Goal: Information Seeking & Learning: Learn about a topic

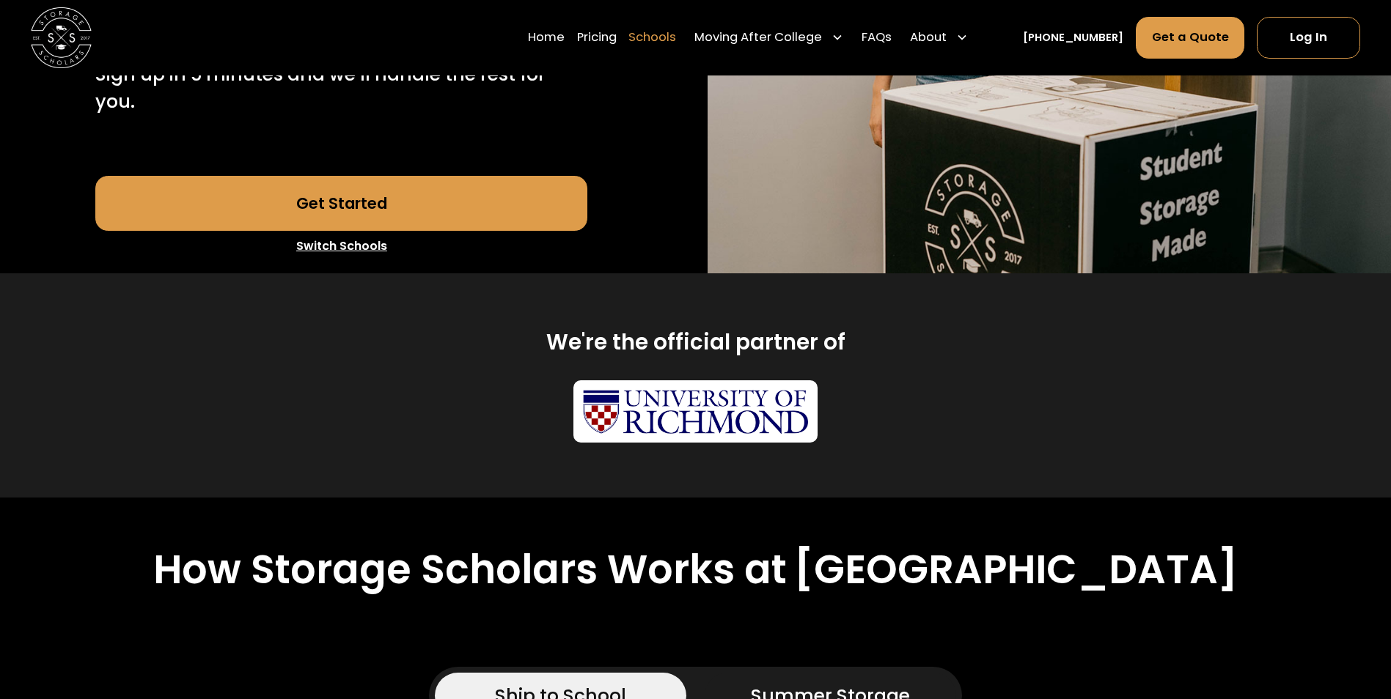
click at [676, 33] on link "Schools" at bounding box center [652, 38] width 48 height 43
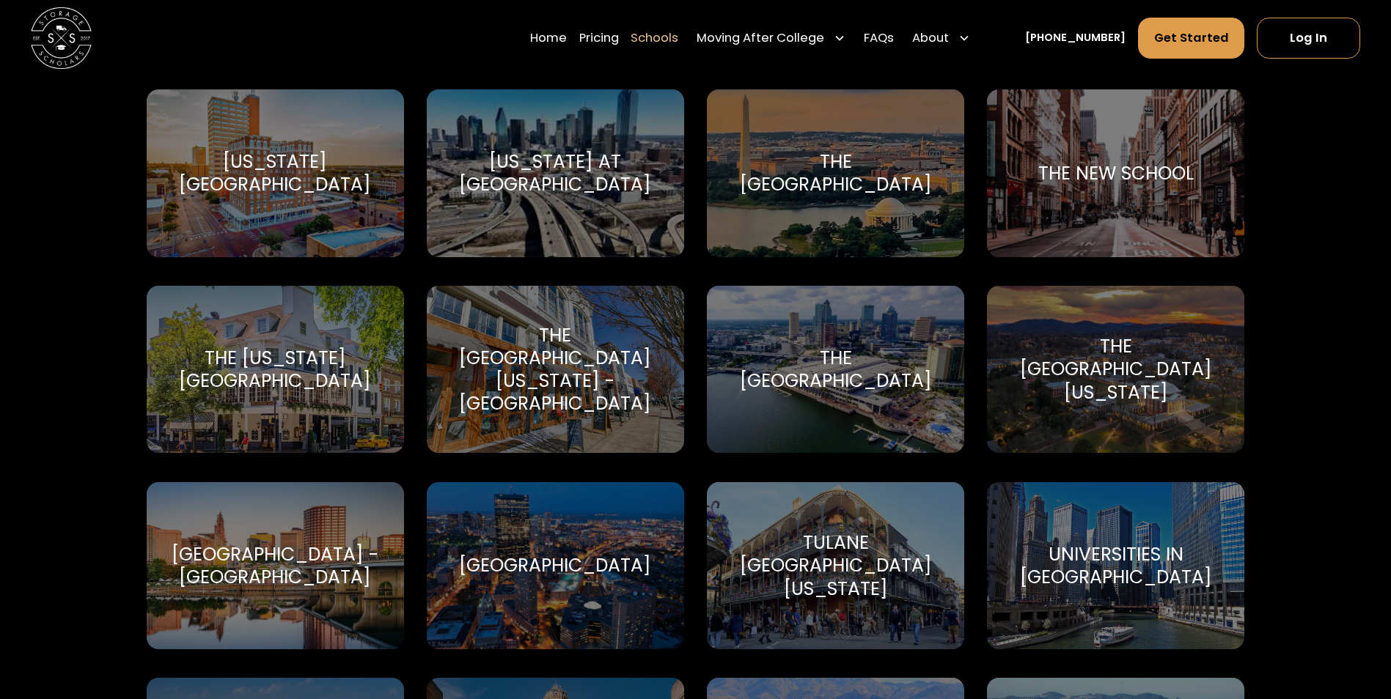
scroll to position [6379, 0]
click at [312, 207] on div "Texas Tech University Texas Tech University" at bounding box center [275, 173] width 257 height 168
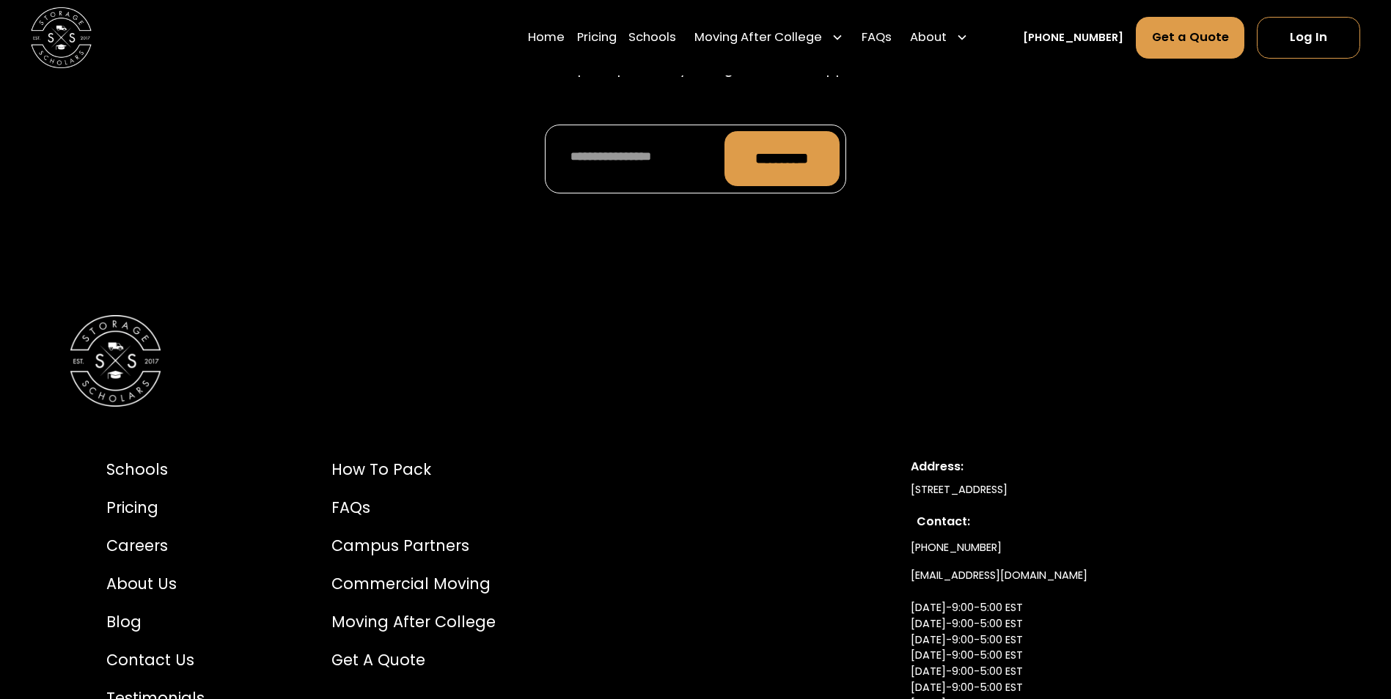
scroll to position [6892, 0]
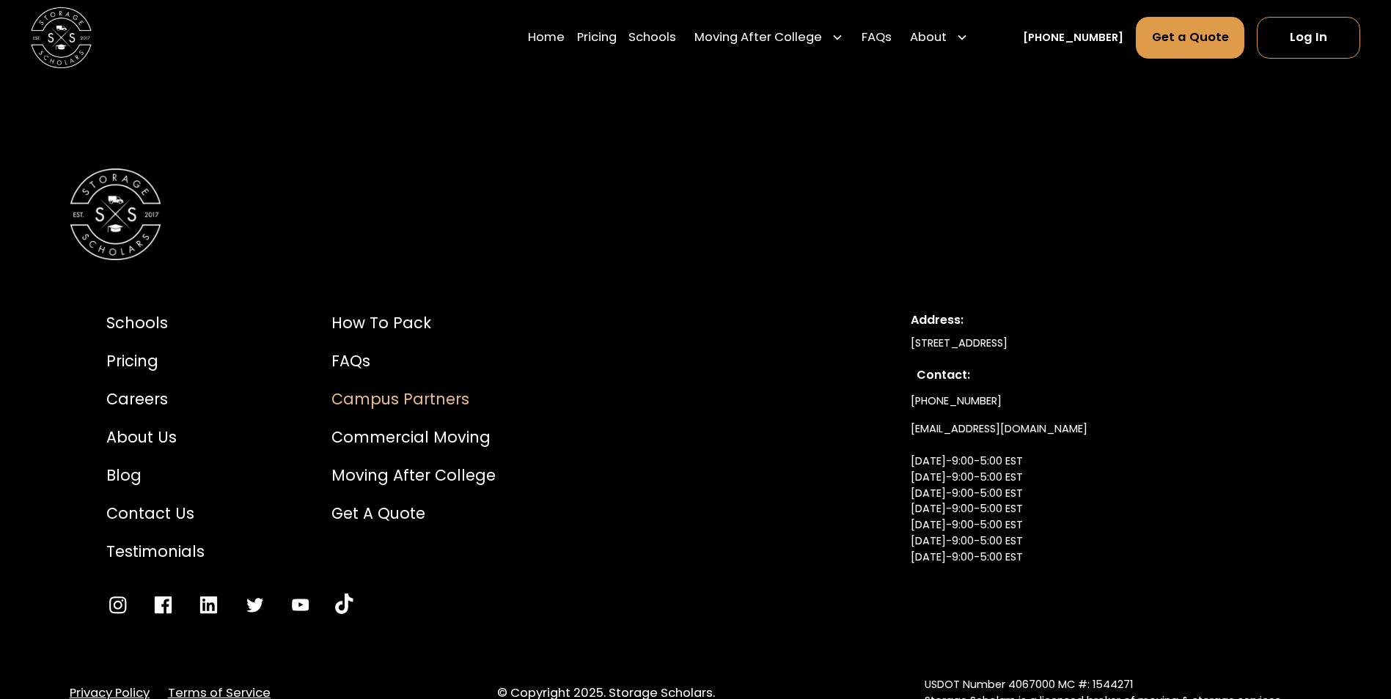
click at [458, 388] on div "Campus Partners" at bounding box center [413, 399] width 164 height 23
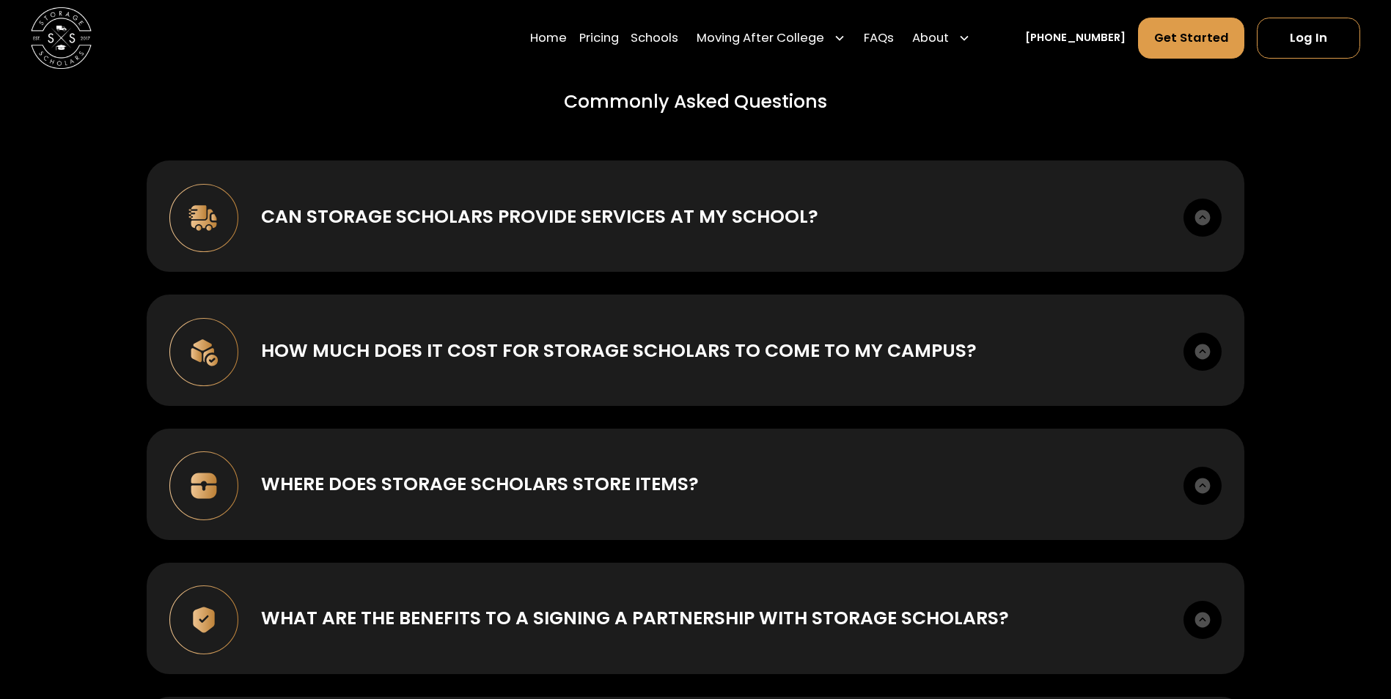
scroll to position [5352, 0]
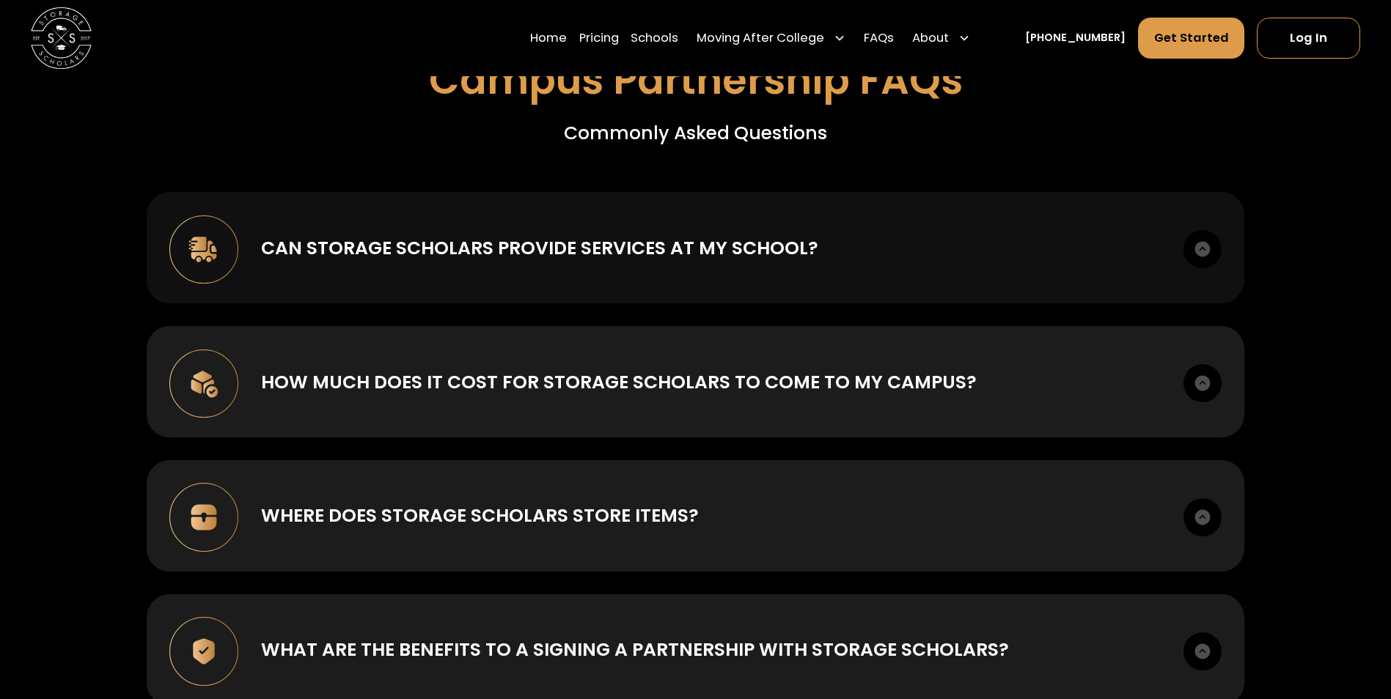
click at [490, 248] on div "Can Storage Scholars provide services at my school? Storage Scholars has an act…" at bounding box center [696, 247] width 1098 height 111
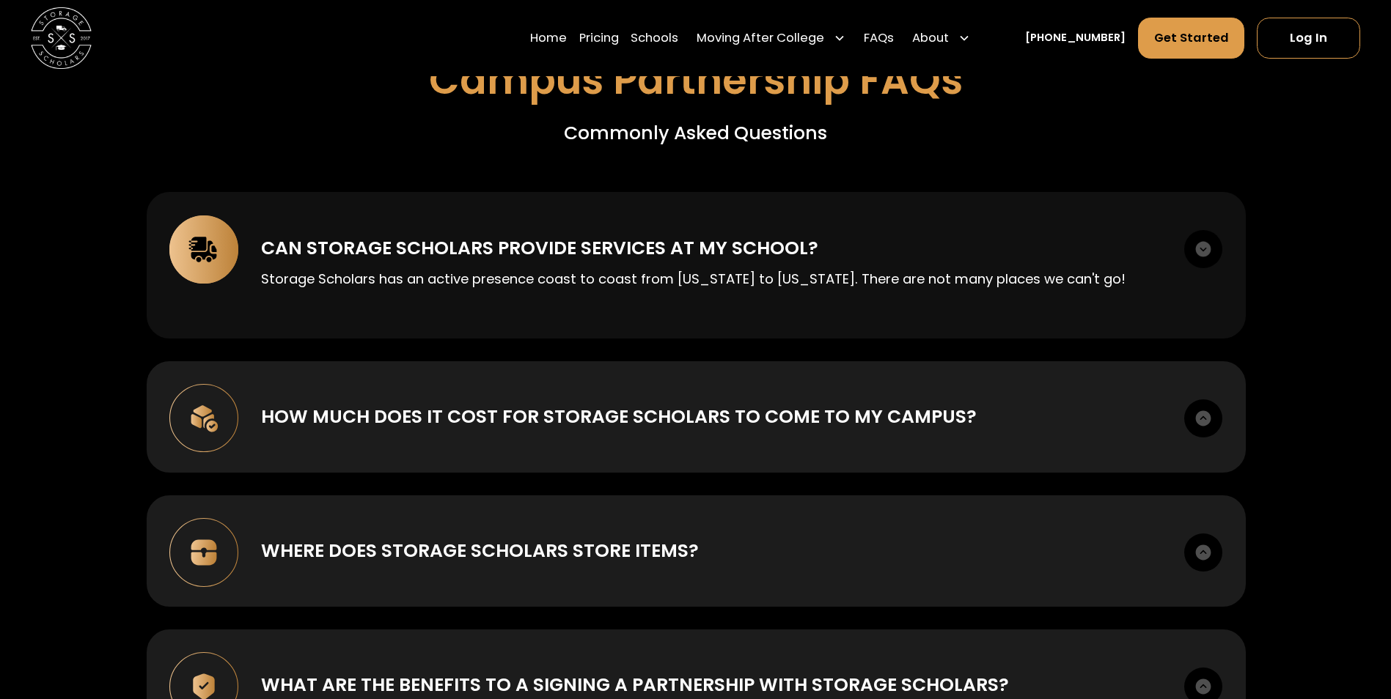
click at [491, 235] on div "Can Storage Scholars provide services at my school?" at bounding box center [539, 248] width 557 height 27
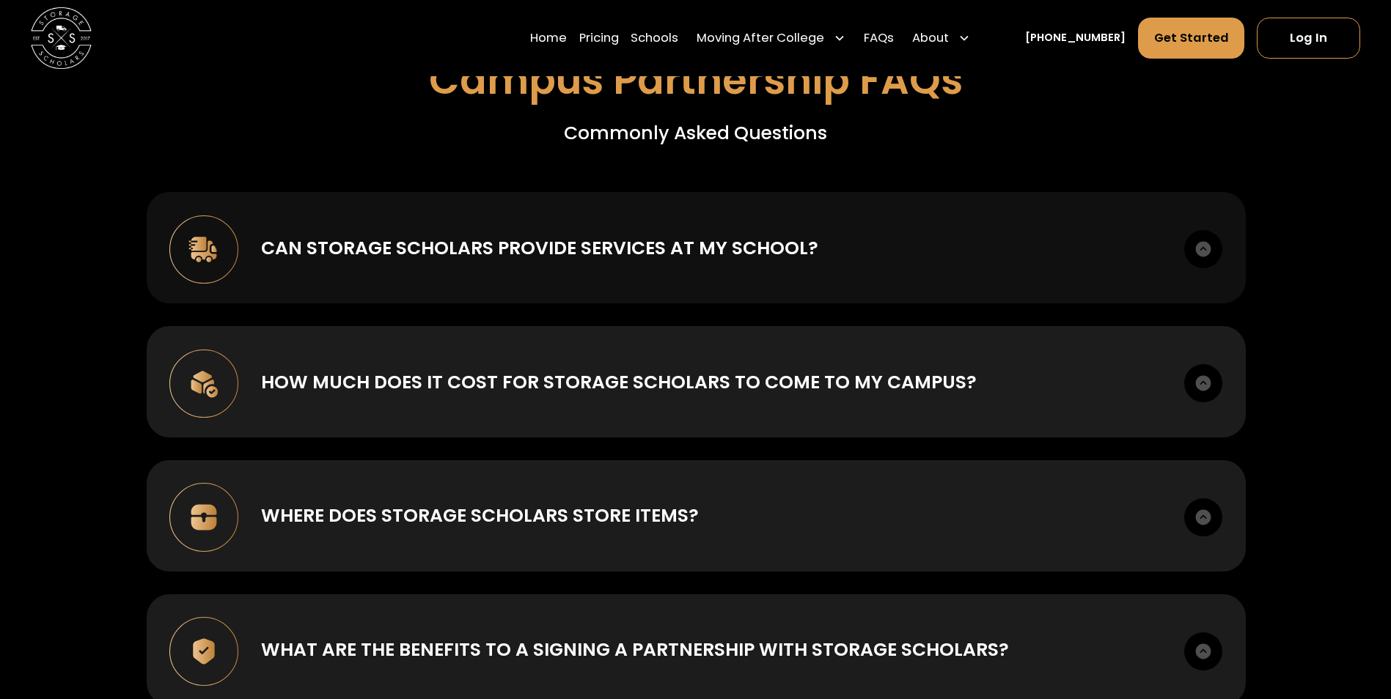
click at [491, 235] on div "Can Storage Scholars provide services at my school?" at bounding box center [539, 248] width 557 height 27
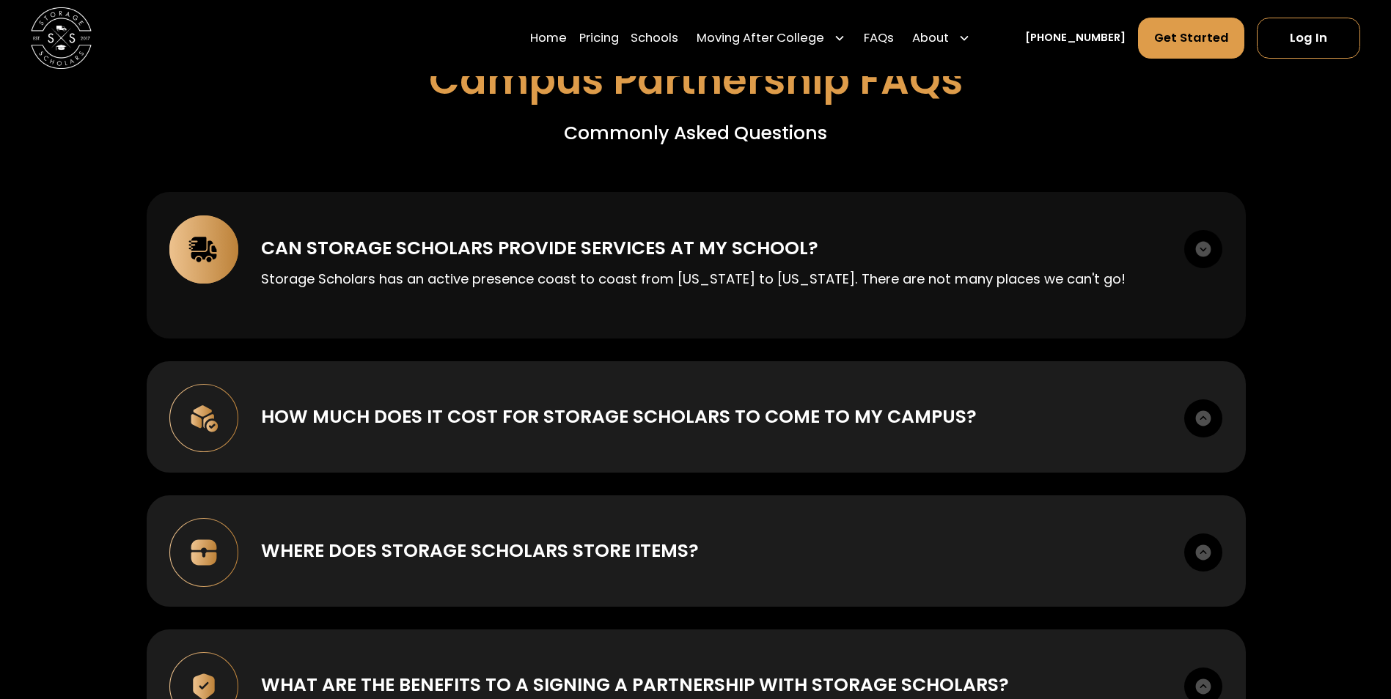
click at [498, 235] on div "Can Storage Scholars provide services at my school?" at bounding box center [539, 248] width 557 height 27
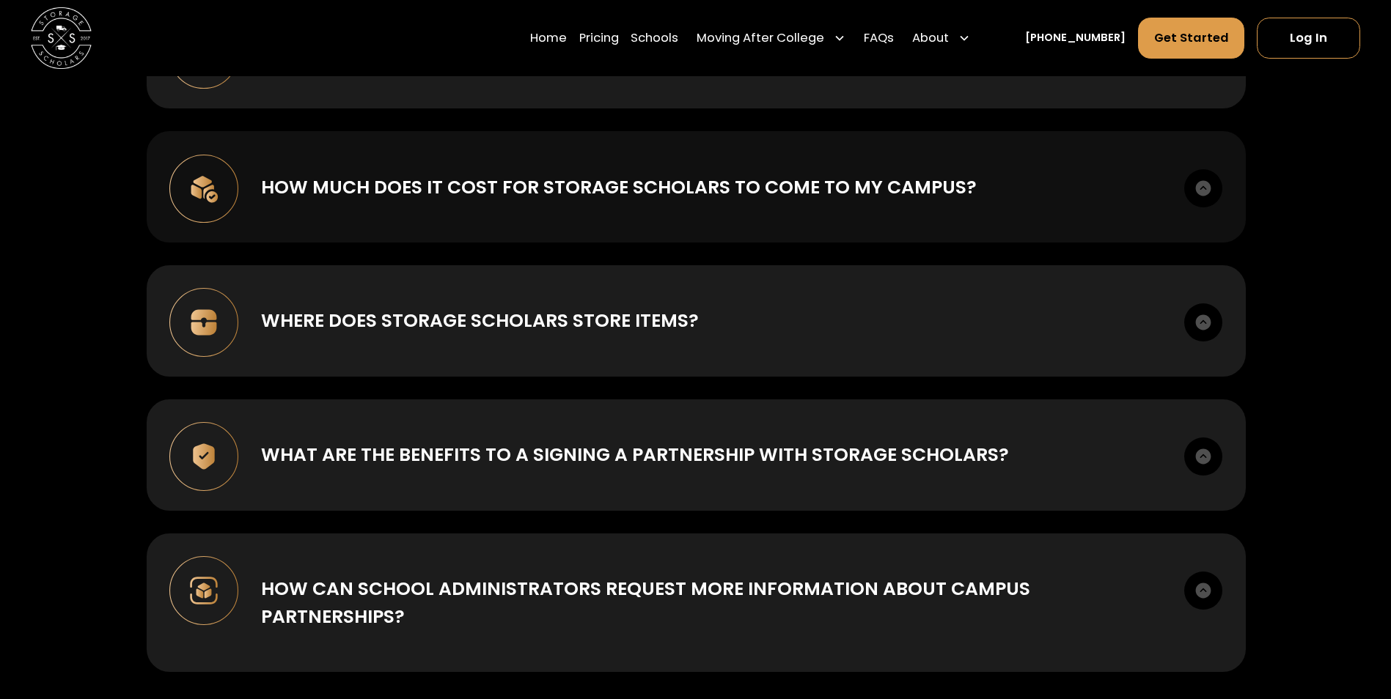
scroll to position [5572, 0]
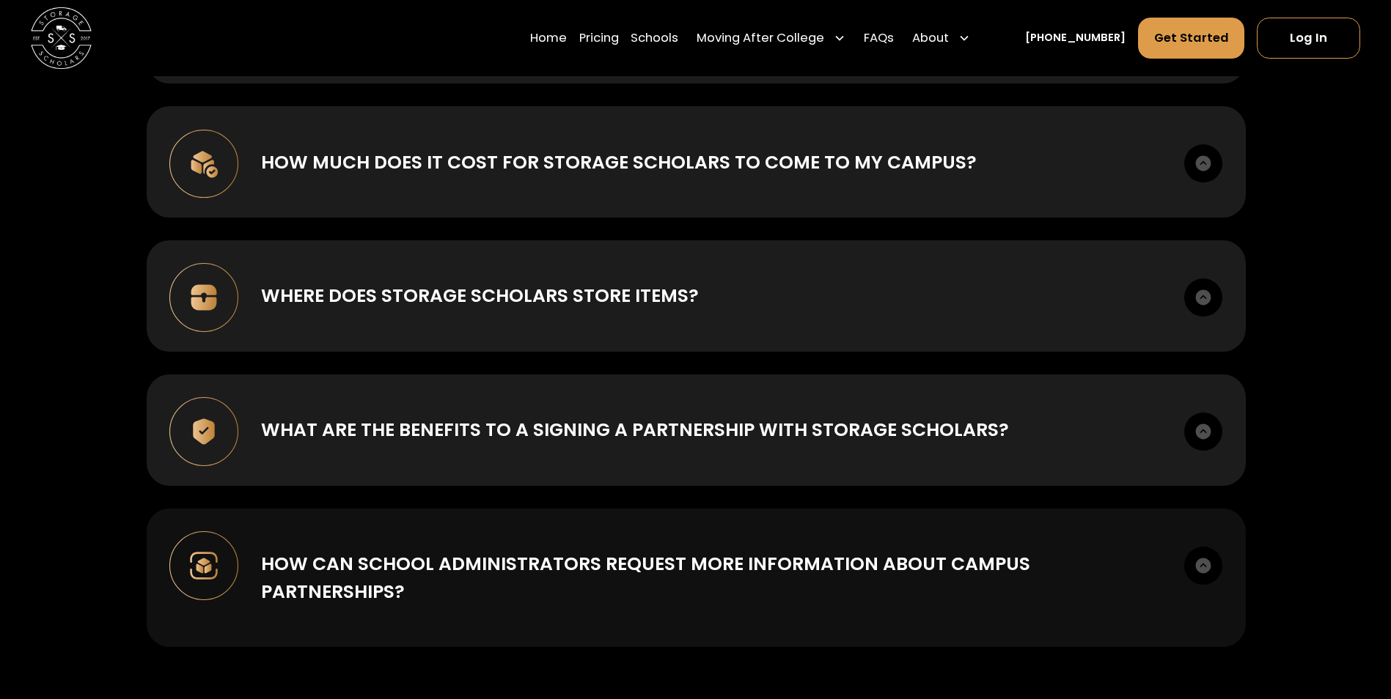
click at [553, 572] on div "How can school administrators request more information about campus partnership…" at bounding box center [696, 578] width 1099 height 139
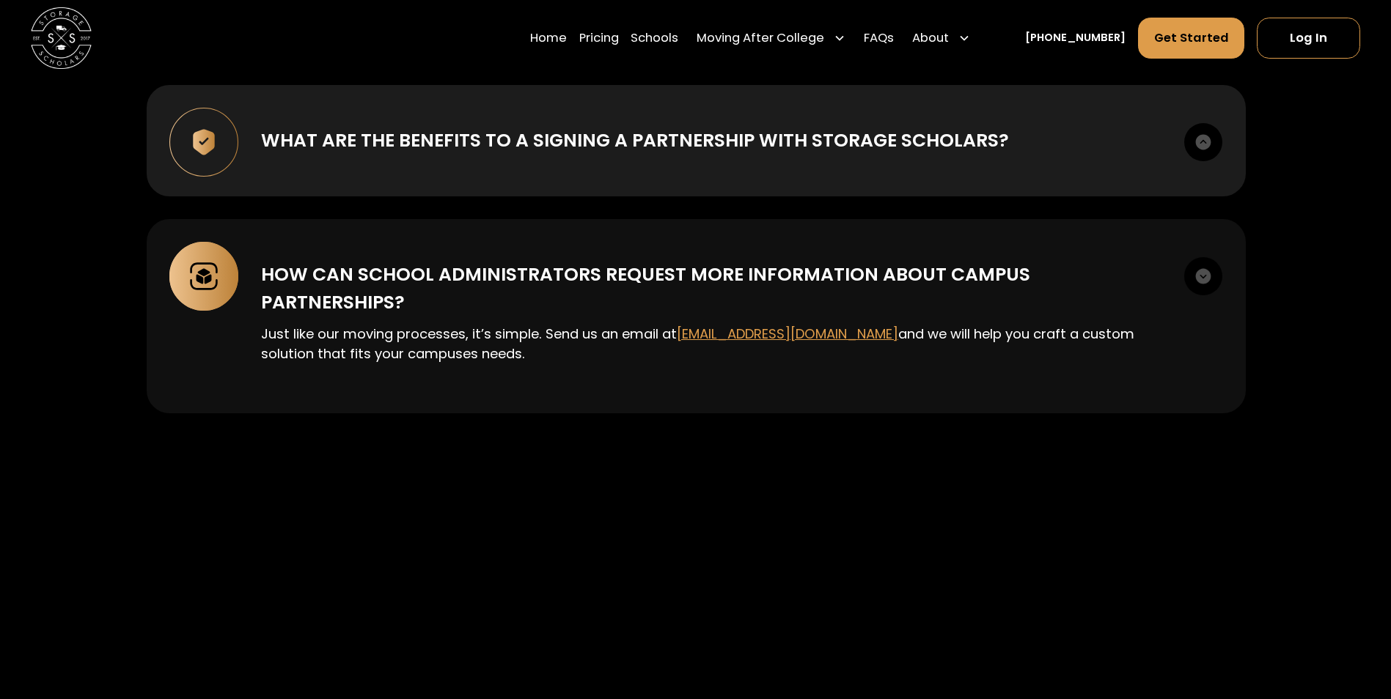
scroll to position [5865, 0]
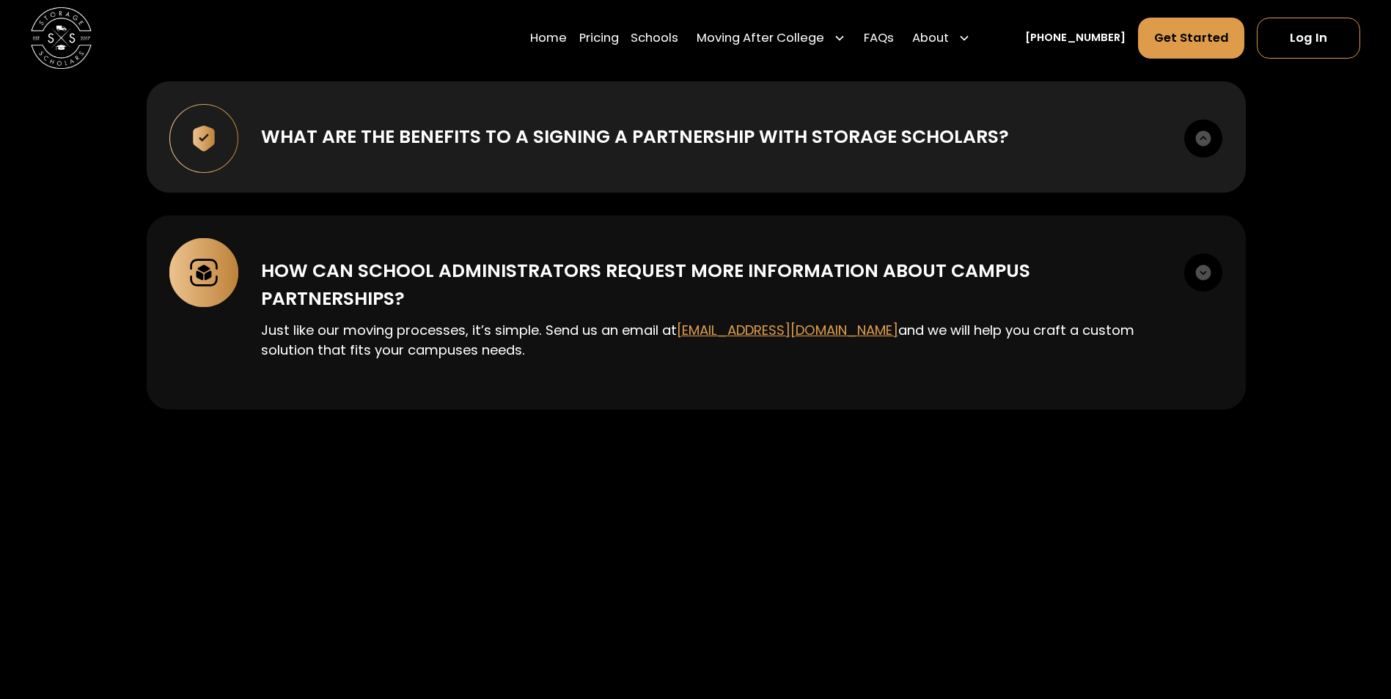
click at [535, 257] on div "How can school administrators request more information about campus partnership…" at bounding box center [711, 284] width 900 height 55
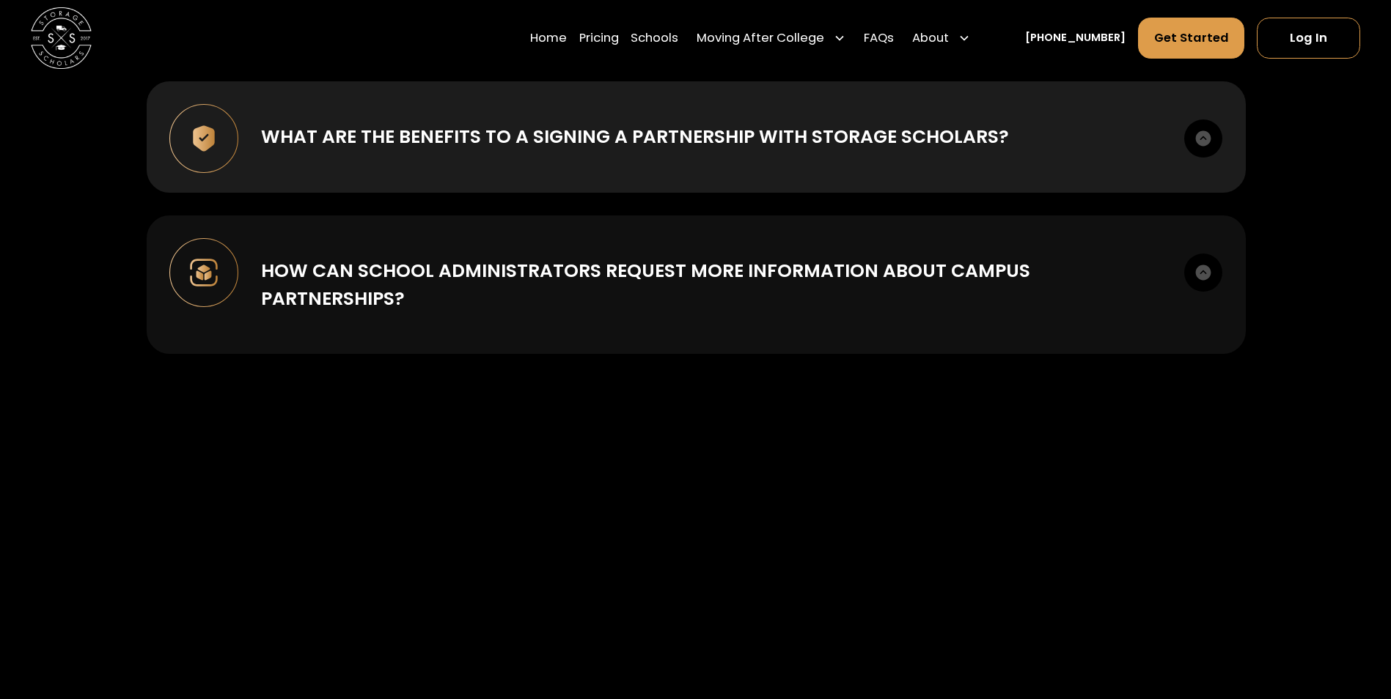
click at [550, 259] on div "How can school administrators request more information about campus partnership…" at bounding box center [711, 284] width 900 height 55
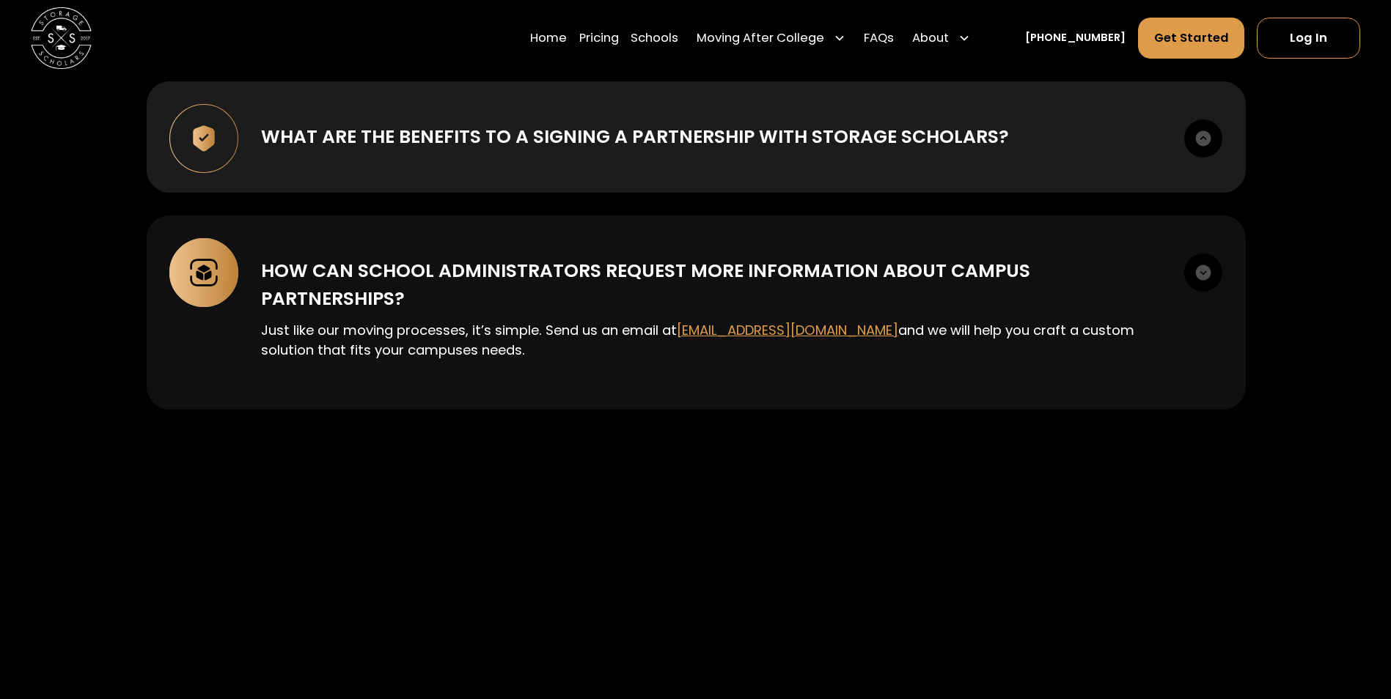
click at [548, 260] on div "How can school administrators request more information about campus partnership…" at bounding box center [711, 284] width 900 height 55
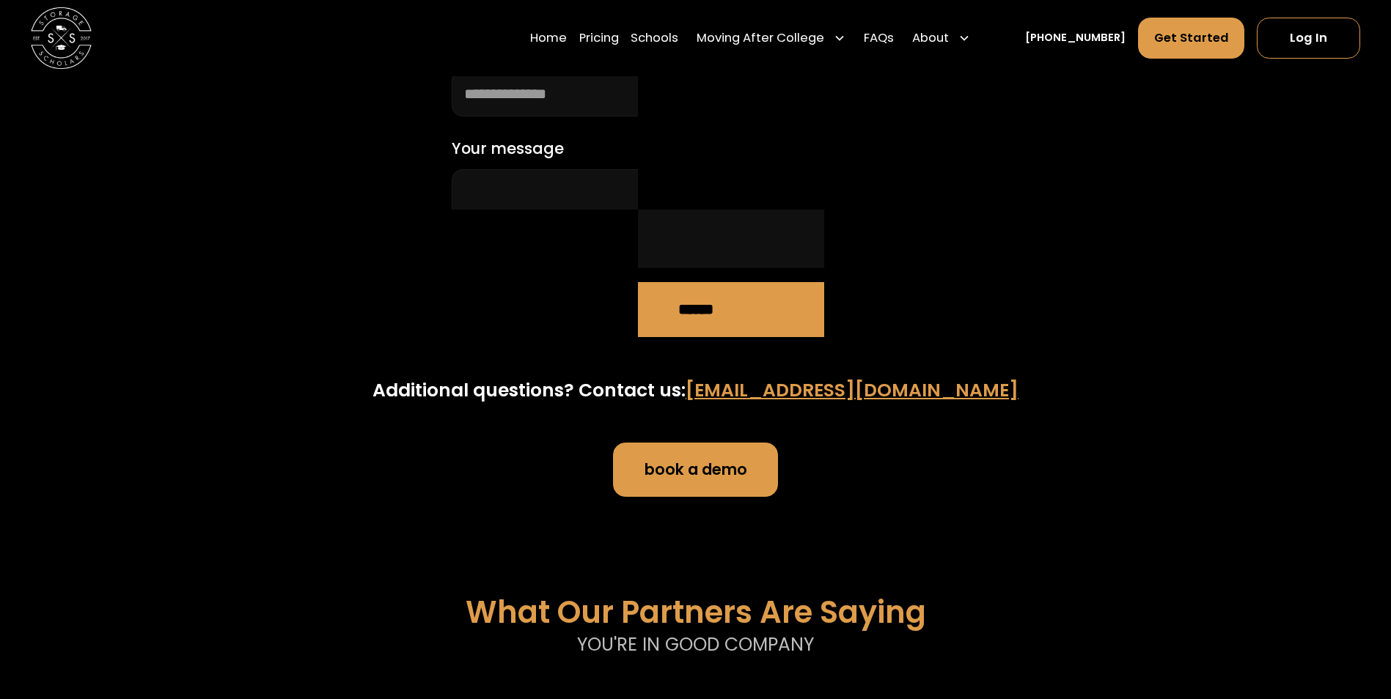
scroll to position [0, 0]
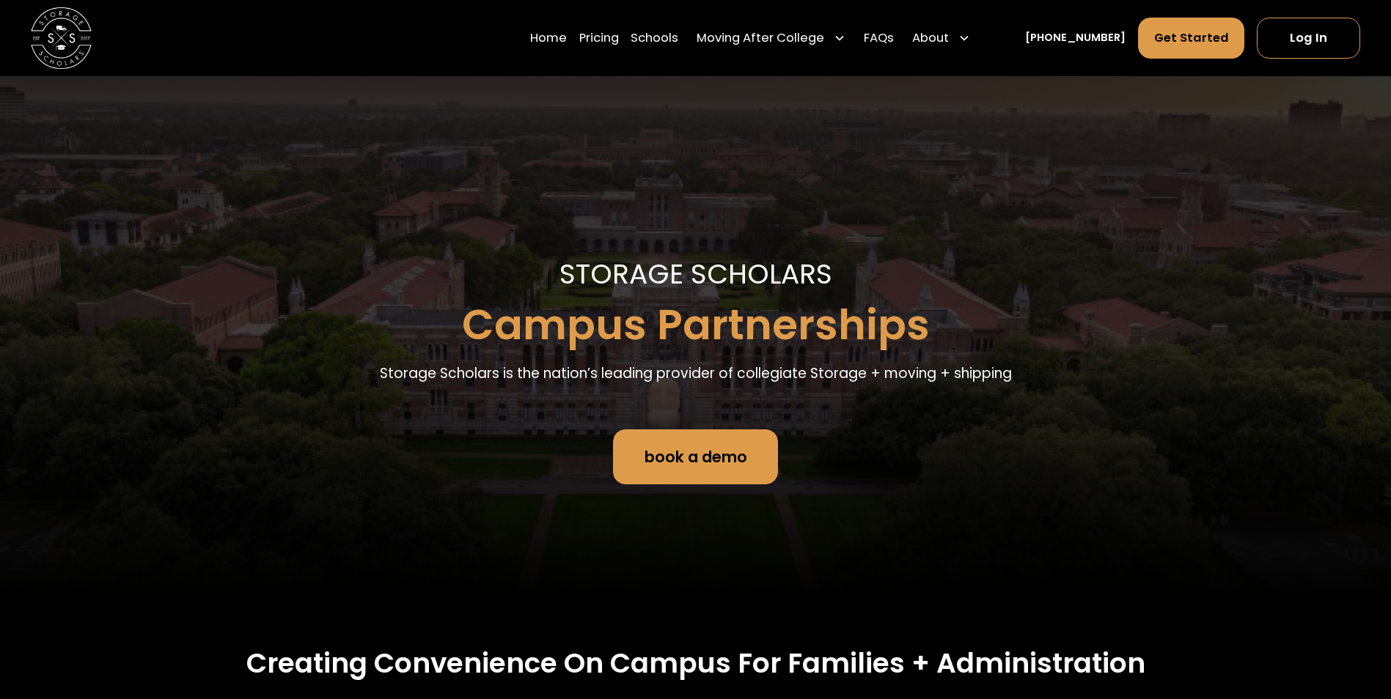
drag, startPoint x: 1161, startPoint y: 507, endPoint x: 1138, endPoint y: 173, distance: 335.1
click at [567, 34] on link "Home" at bounding box center [548, 38] width 37 height 43
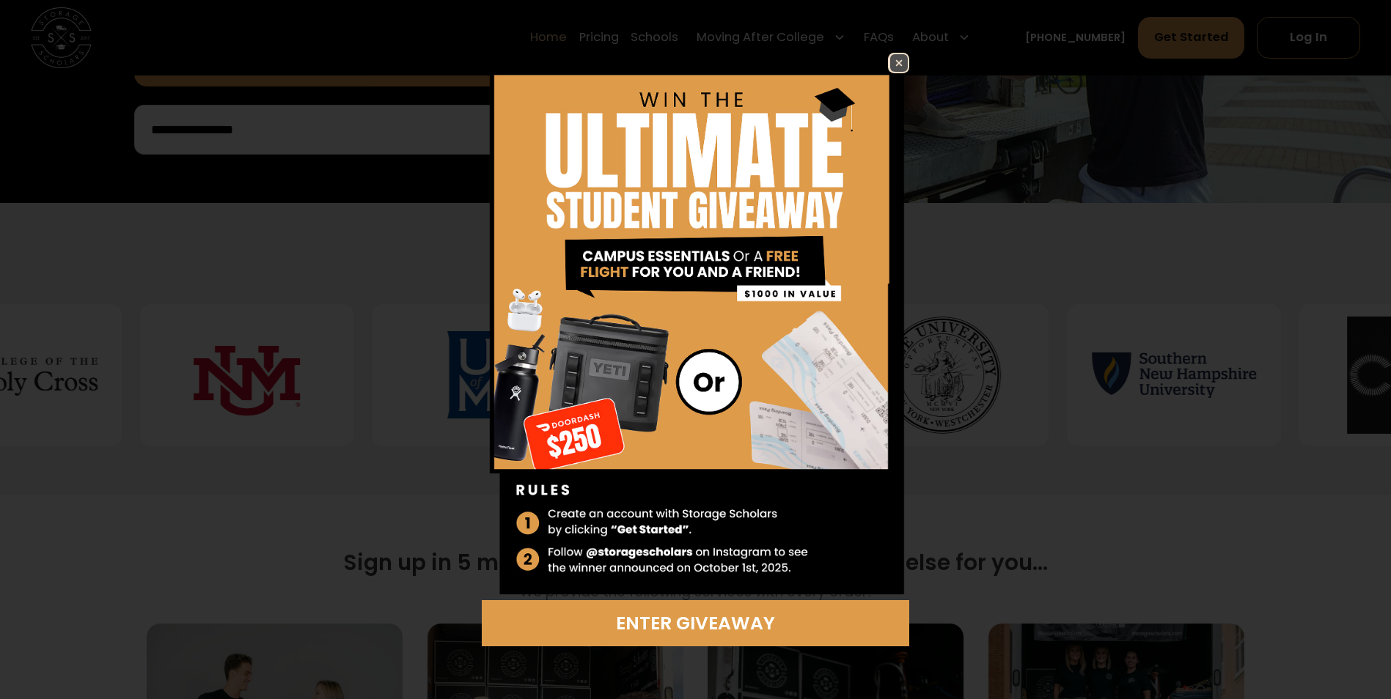
scroll to position [440, 0]
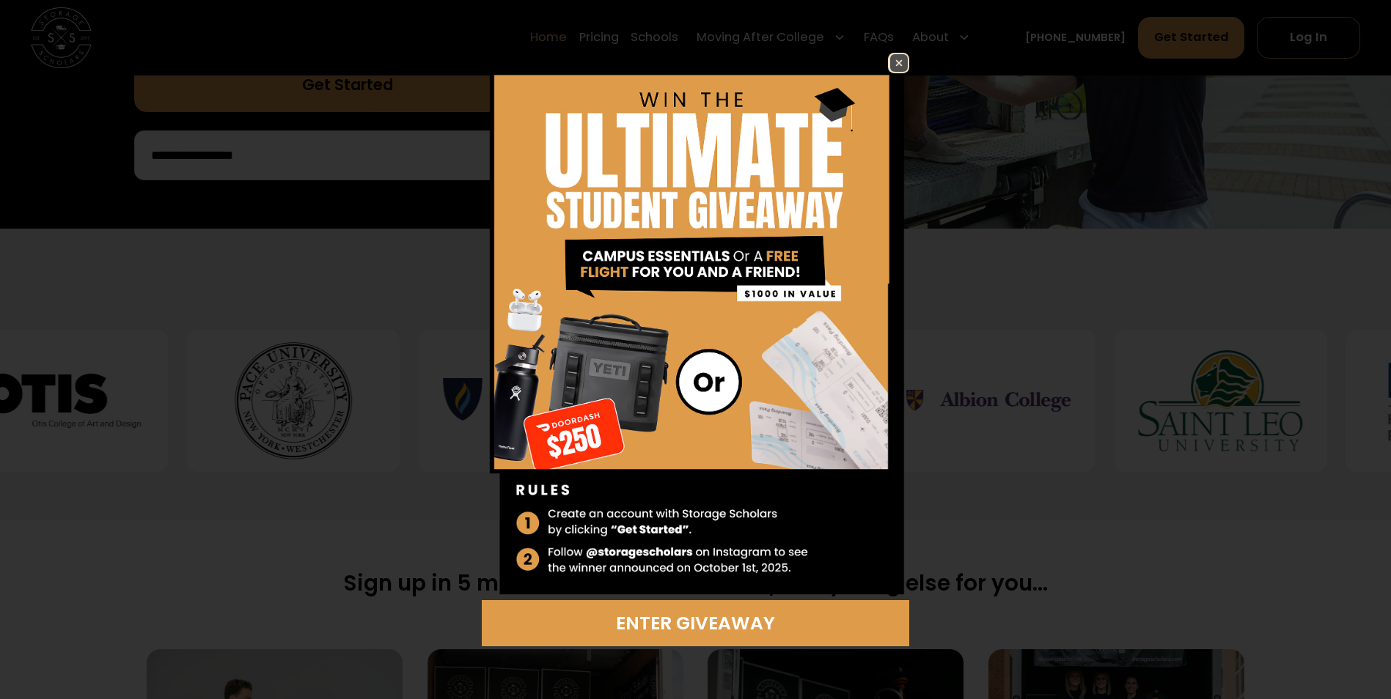
click at [897, 63] on img at bounding box center [899, 63] width 18 height 18
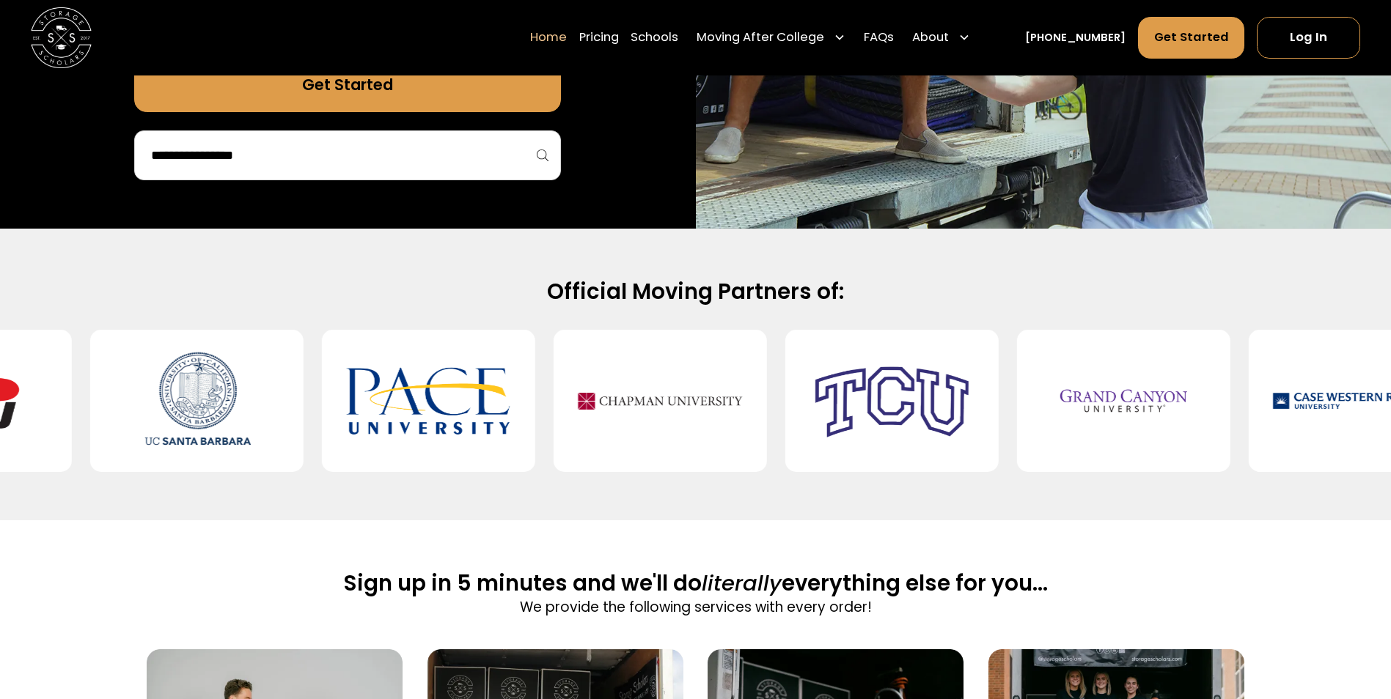
click at [1147, 441] on img at bounding box center [1123, 401] width 165 height 118
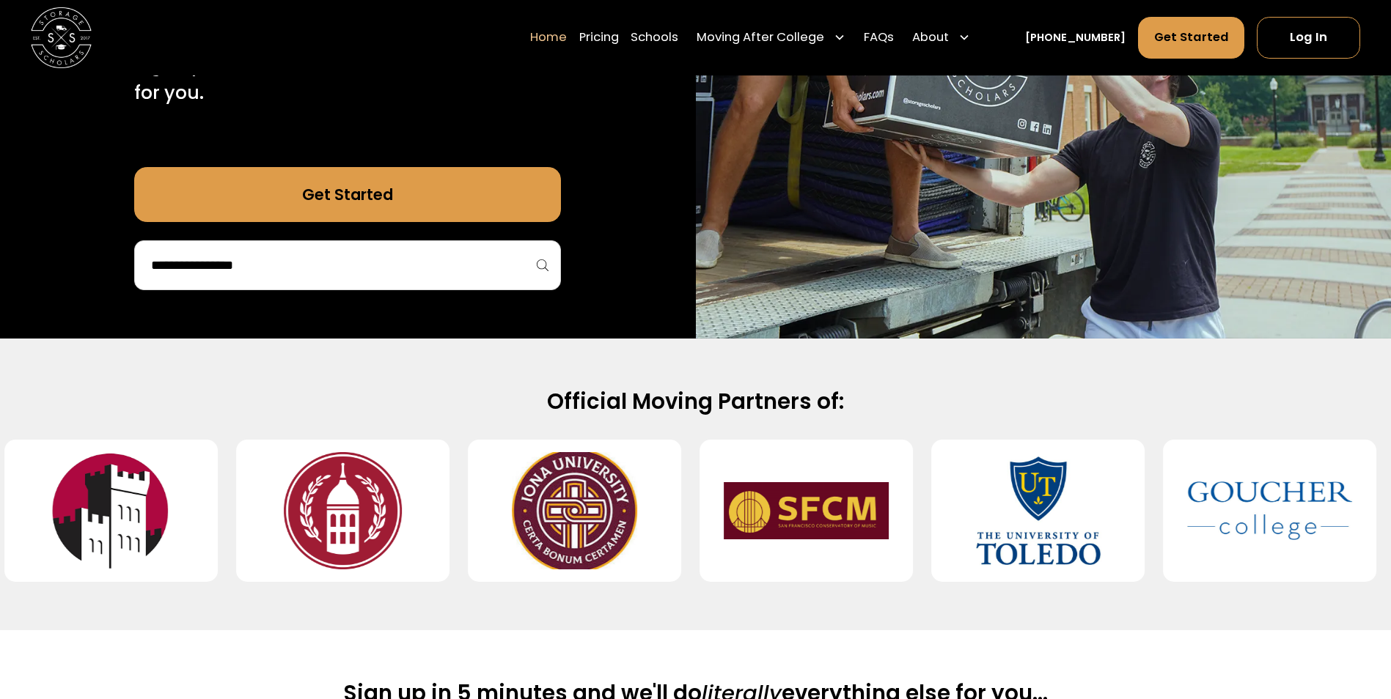
scroll to position [366, 0]
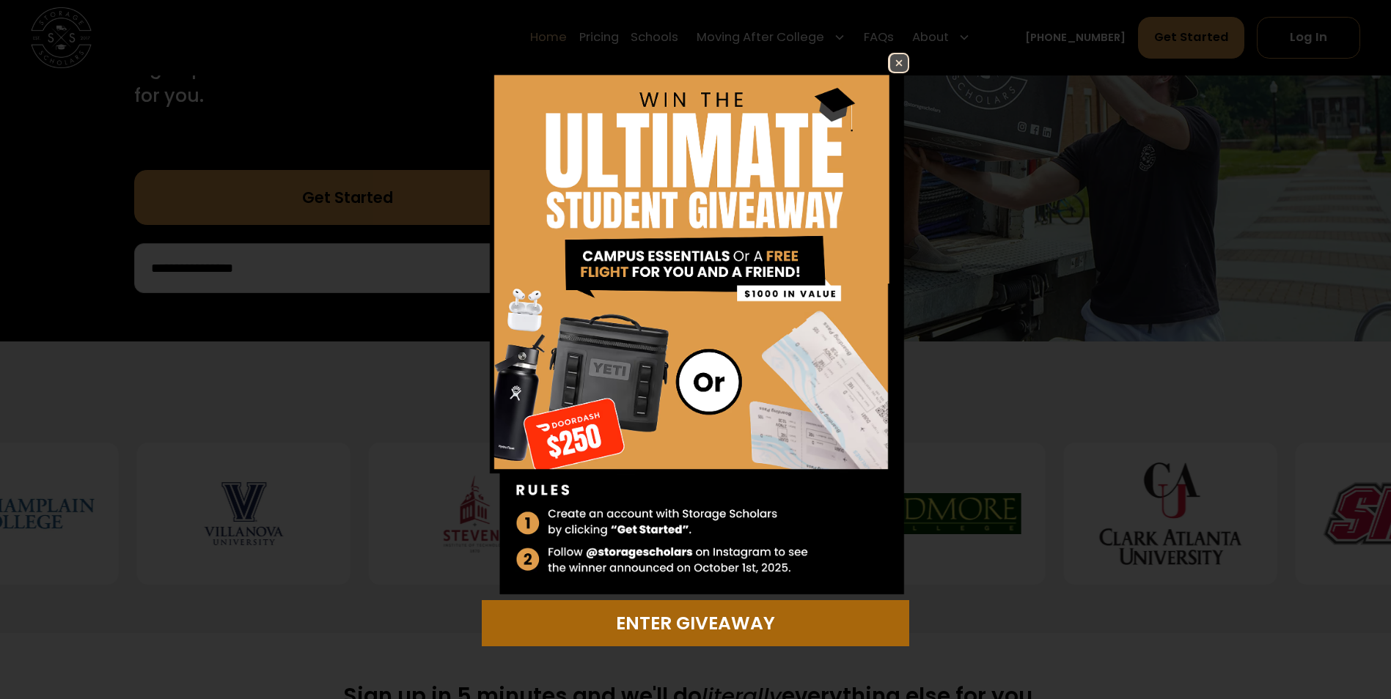
click at [748, 616] on div "Enter Giveaway" at bounding box center [695, 623] width 408 height 27
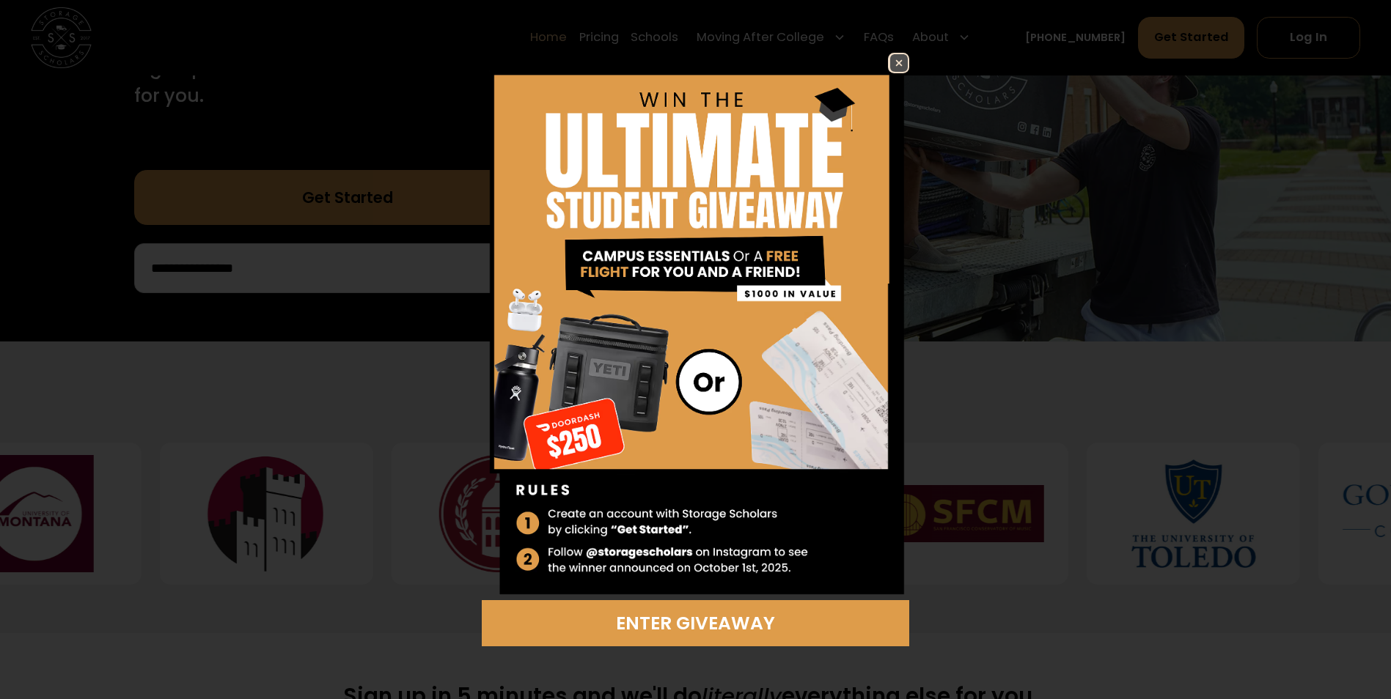
click at [903, 60] on img at bounding box center [899, 63] width 18 height 18
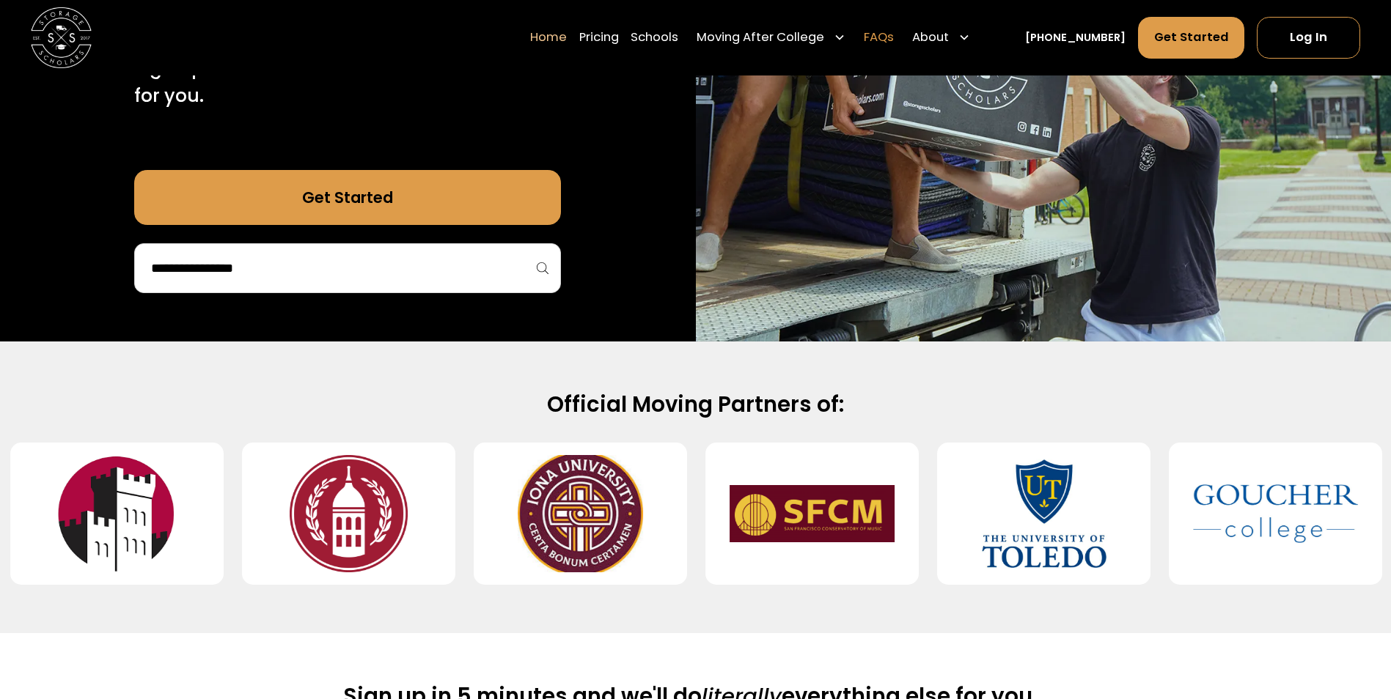
click at [894, 32] on link "FAQs" at bounding box center [879, 38] width 30 height 43
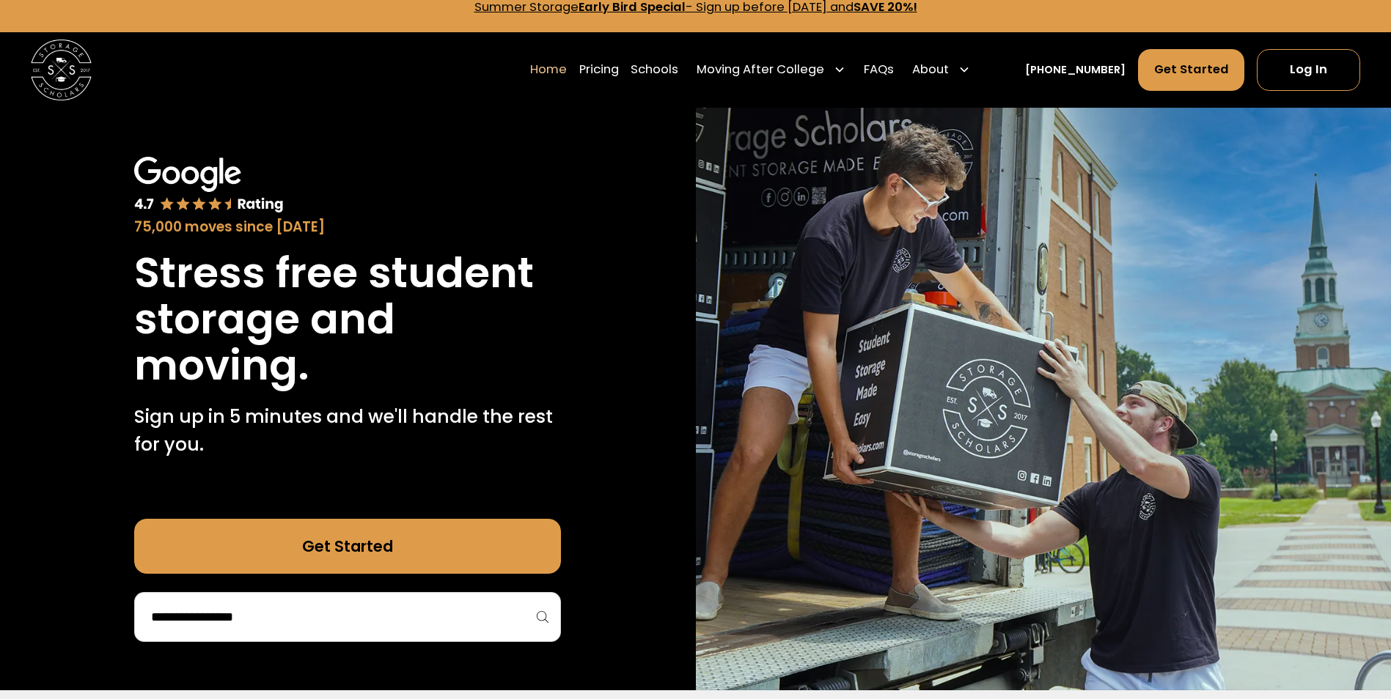
scroll to position [0, 0]
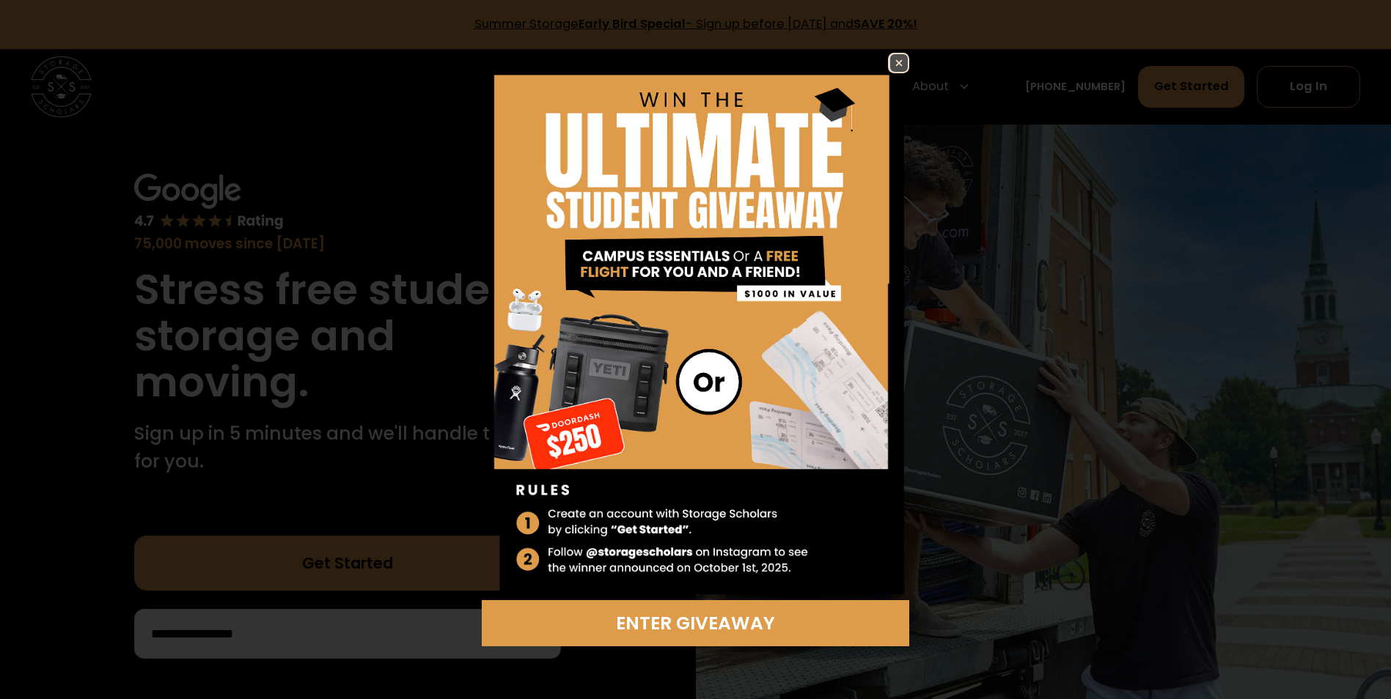
click at [905, 60] on img at bounding box center [899, 63] width 18 height 18
